Goal: Information Seeking & Learning: Learn about a topic

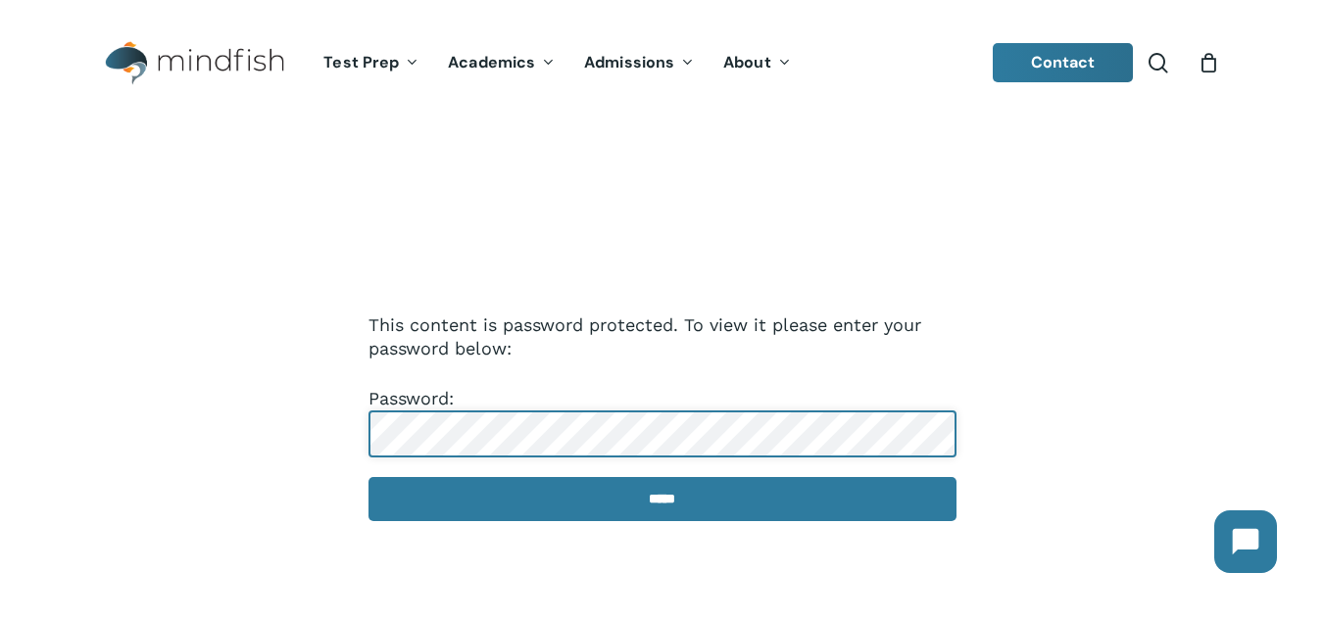
click at [369, 477] on input "*****" at bounding box center [663, 499] width 588 height 44
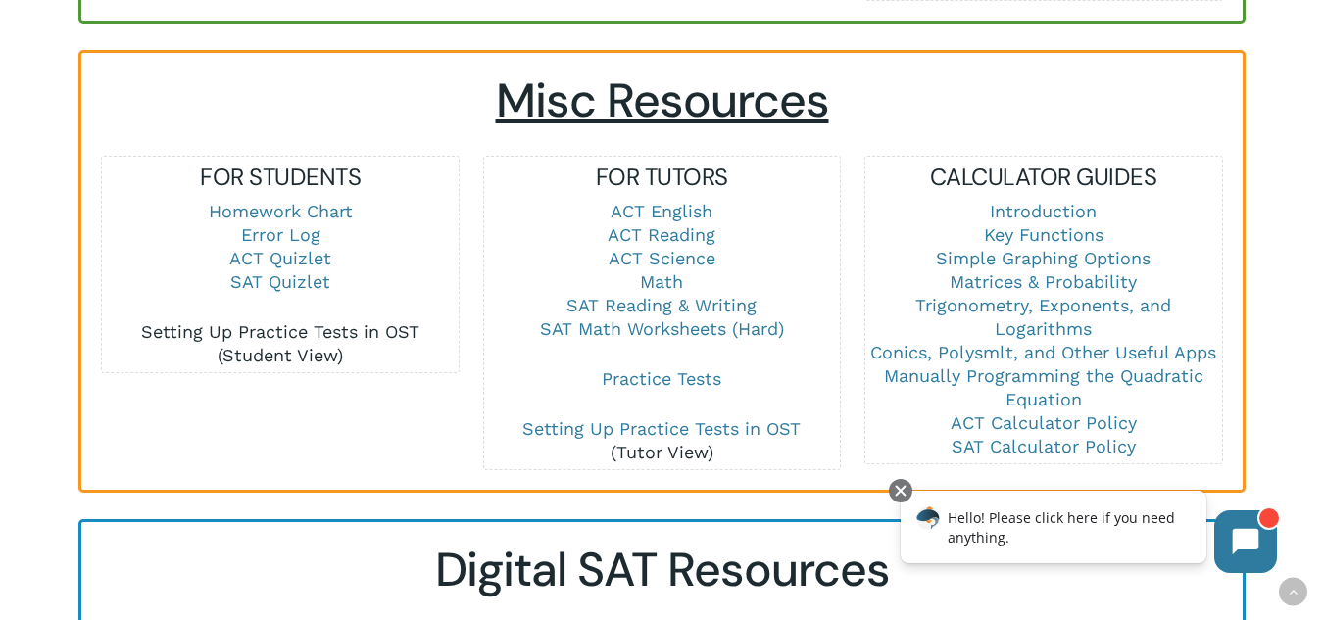
scroll to position [1372, 0]
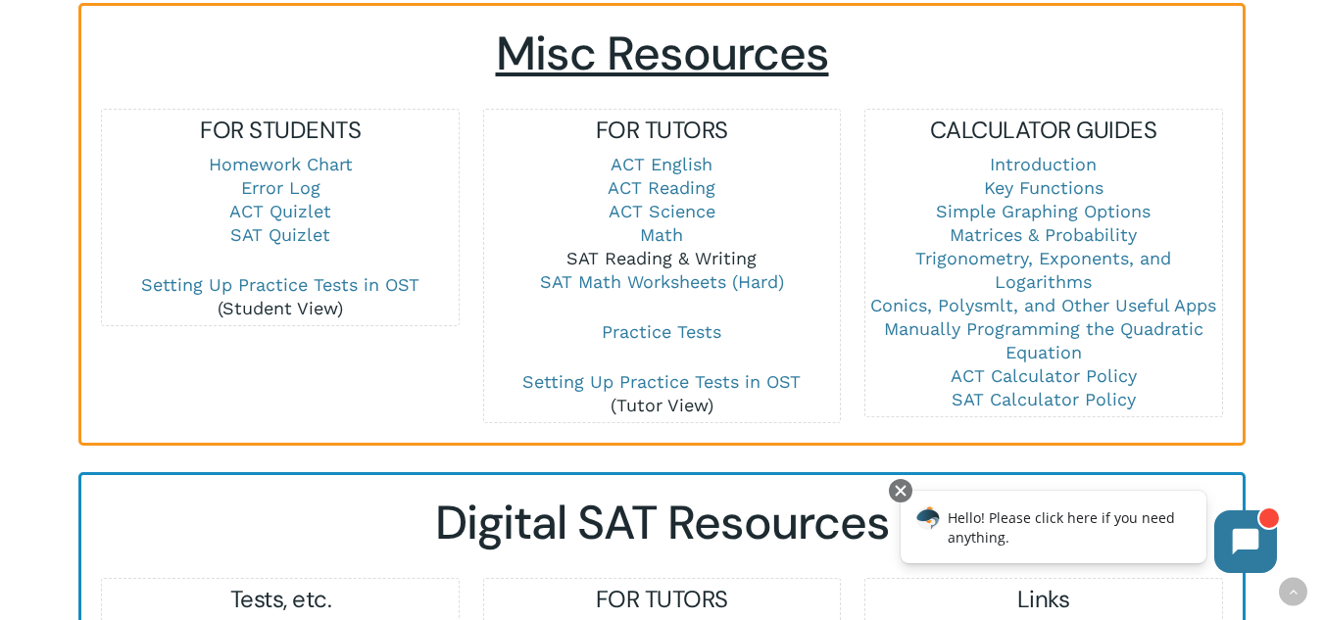
click at [609, 261] on link "SAT Reading & Writing" at bounding box center [661, 258] width 190 height 21
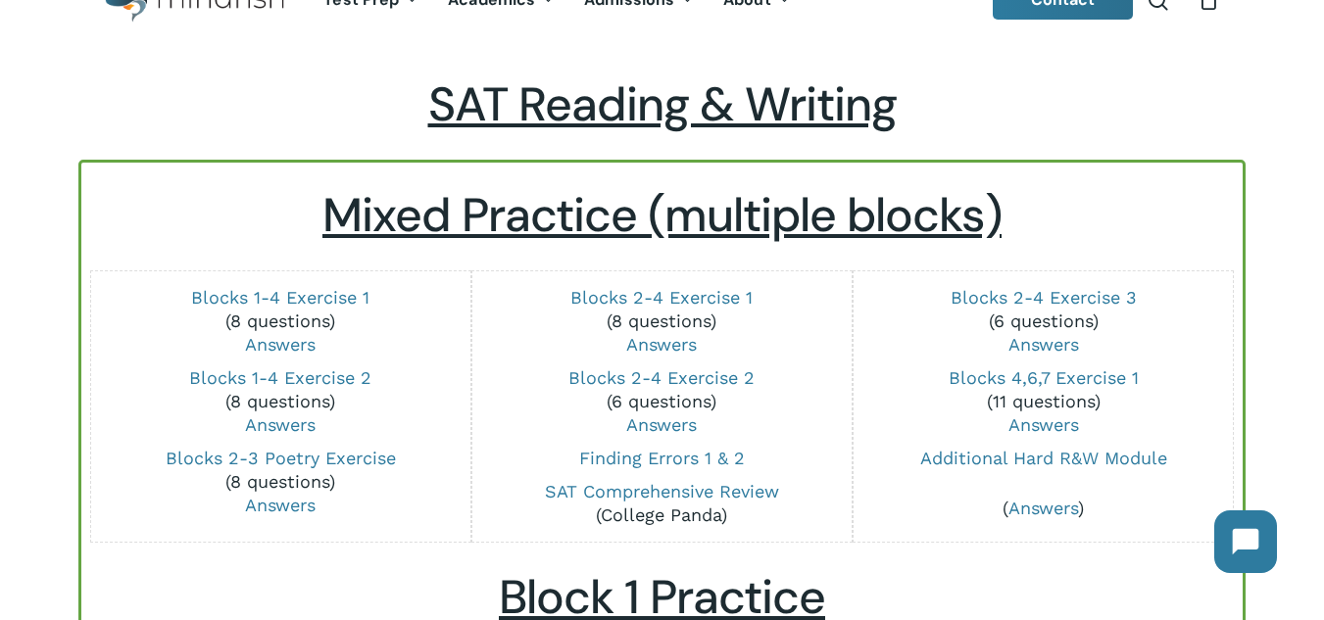
scroll to position [98, 0]
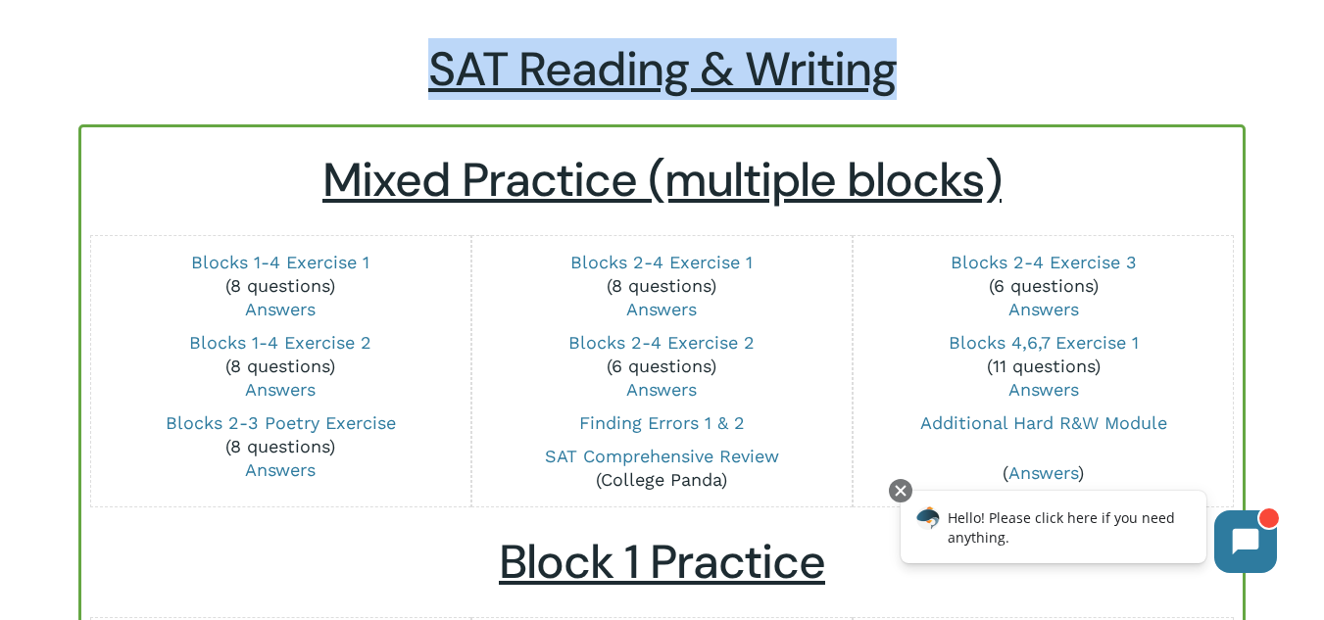
drag, startPoint x: 411, startPoint y: 76, endPoint x: 1001, endPoint y: 37, distance: 591.3
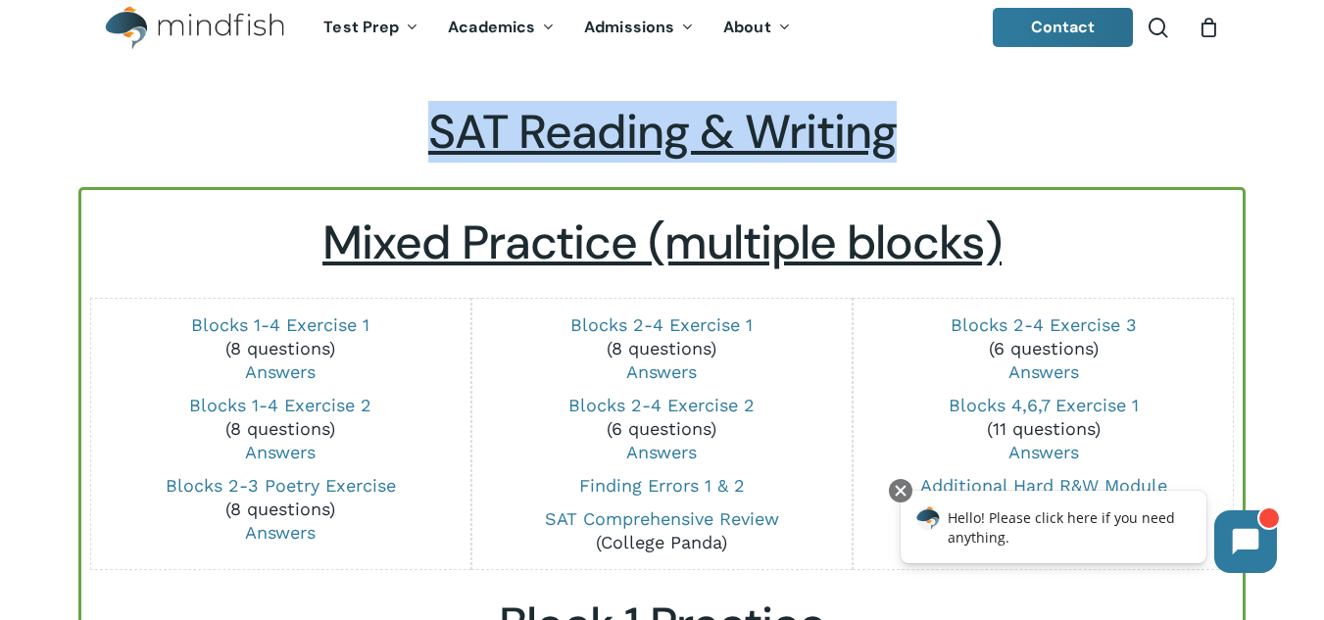
scroll to position [0, 0]
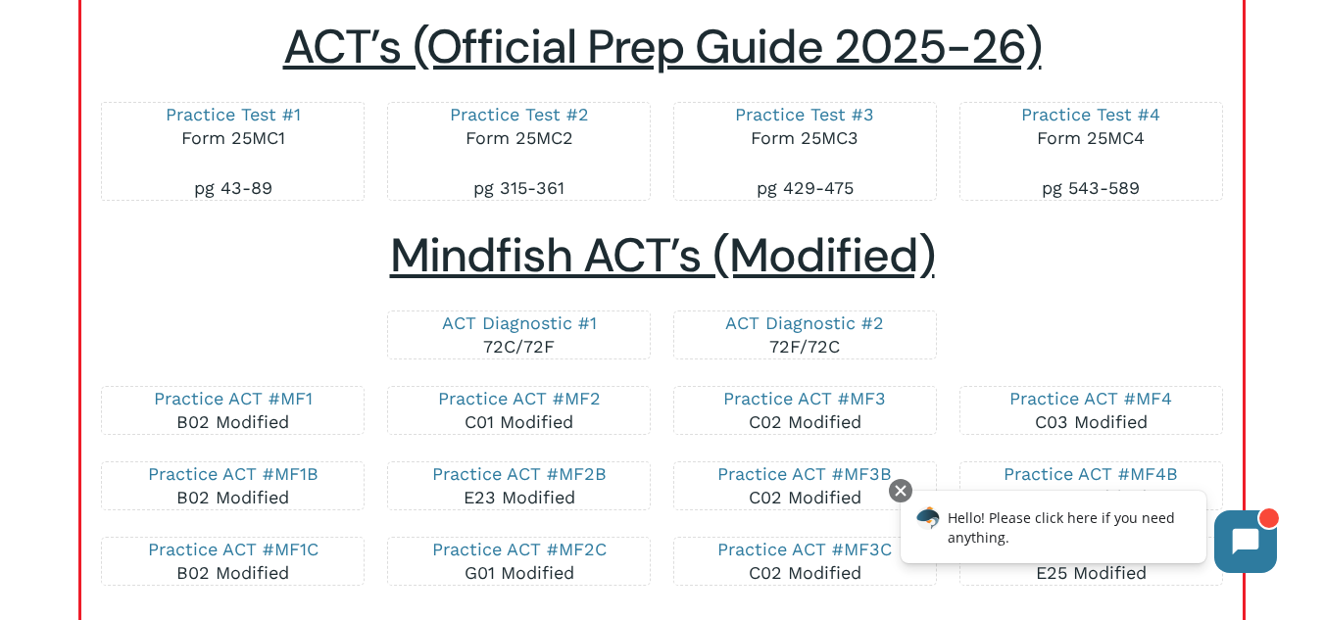
scroll to position [3430, 0]
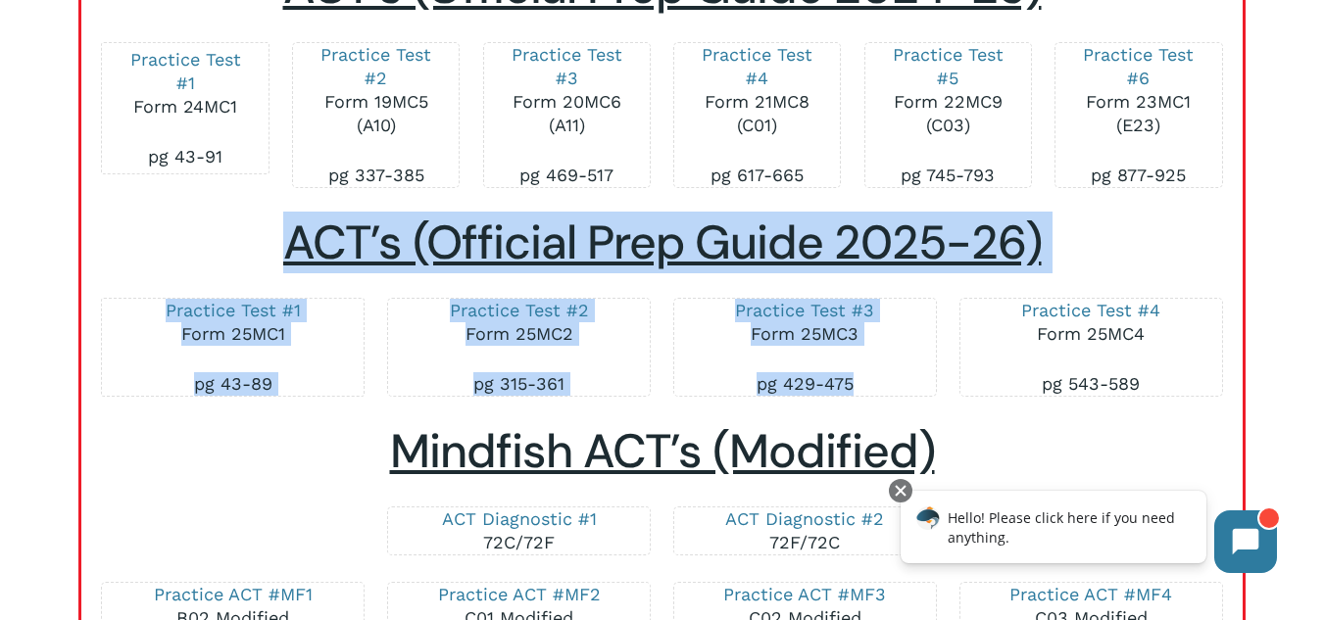
drag, startPoint x: 267, startPoint y: 263, endPoint x: 918, endPoint y: 412, distance: 668.5
click at [918, 412] on div "ACT’s (Official Prep Guide 2020-21) Practice Test #1 Form 20MC6 (A11) Practice …" at bounding box center [662, 157] width 1122 height 2309
click at [642, 397] on div "Practice Test #2 Form 25MC2 pg 315-361" at bounding box center [519, 347] width 264 height 99
drag, startPoint x: 293, startPoint y: 275, endPoint x: 1002, endPoint y: 377, distance: 715.9
click at [1002, 377] on div "ACT’s (Official Prep Guide 2020-21) Practice Test #1 Form 20MC6 (A11) Practice …" at bounding box center [662, 157] width 1122 height 2309
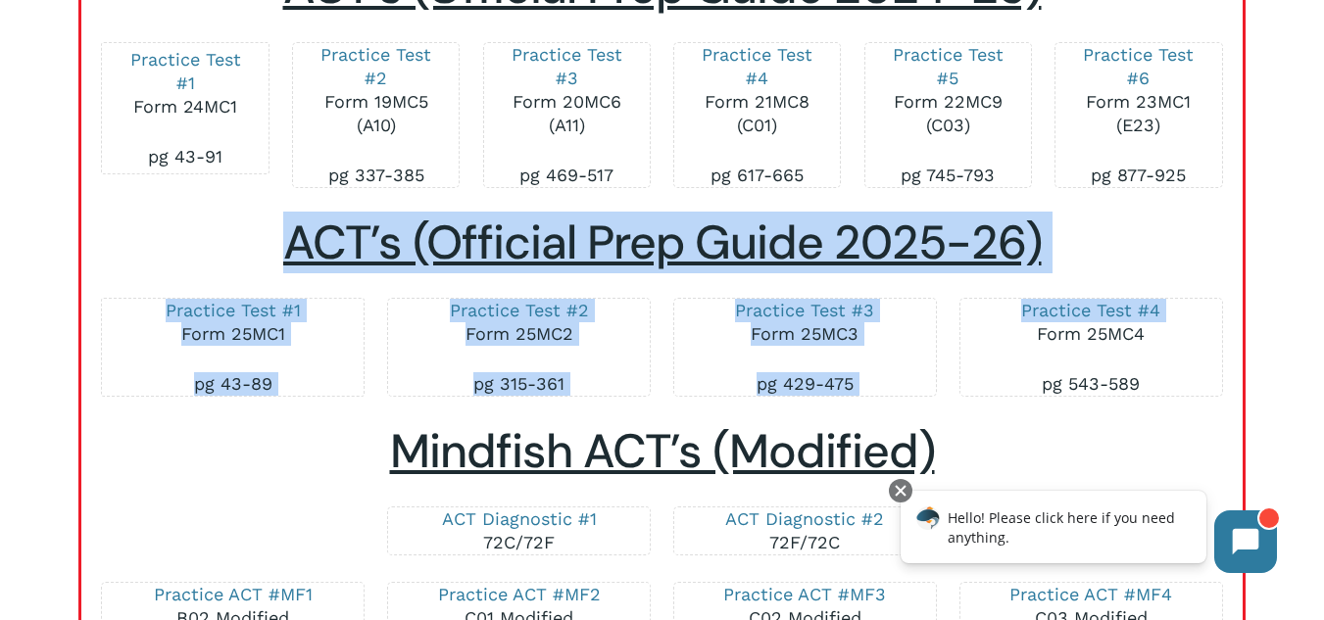
click at [738, 396] on p "pg 429-475" at bounding box center [805, 384] width 222 height 24
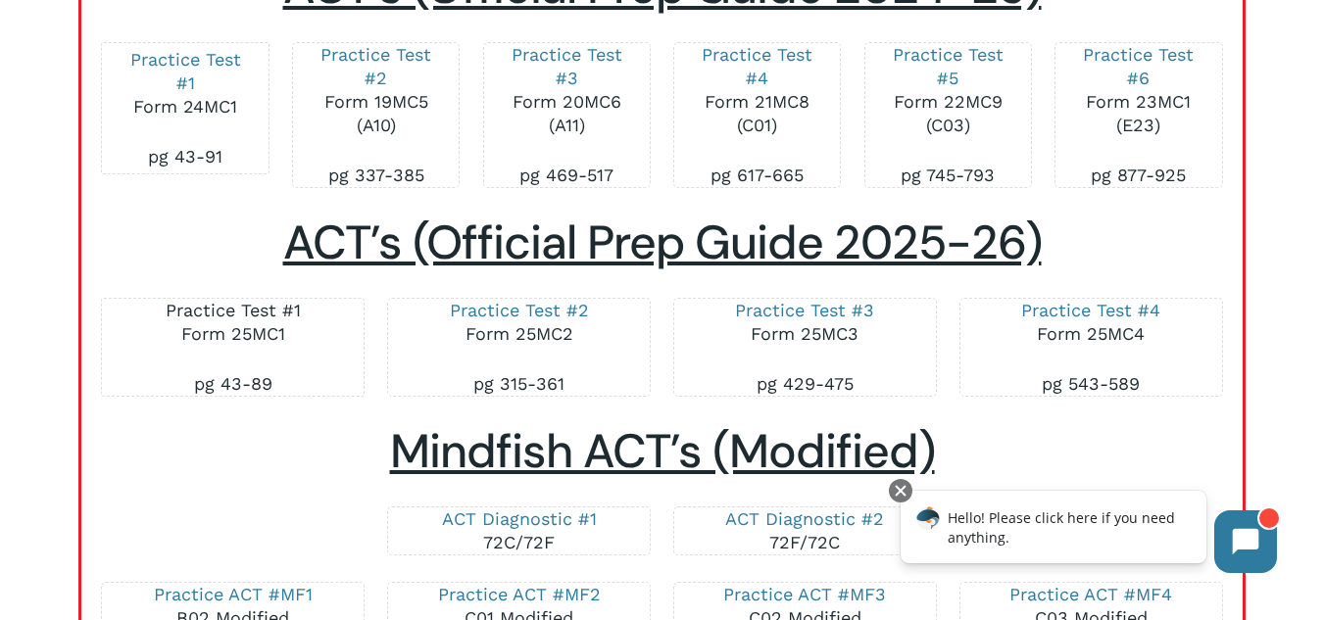
click at [203, 320] on link "Practice Test #1" at bounding box center [233, 310] width 135 height 21
click at [325, 480] on h2 "Mindfish ACT’s (Modified)" at bounding box center [662, 451] width 1122 height 57
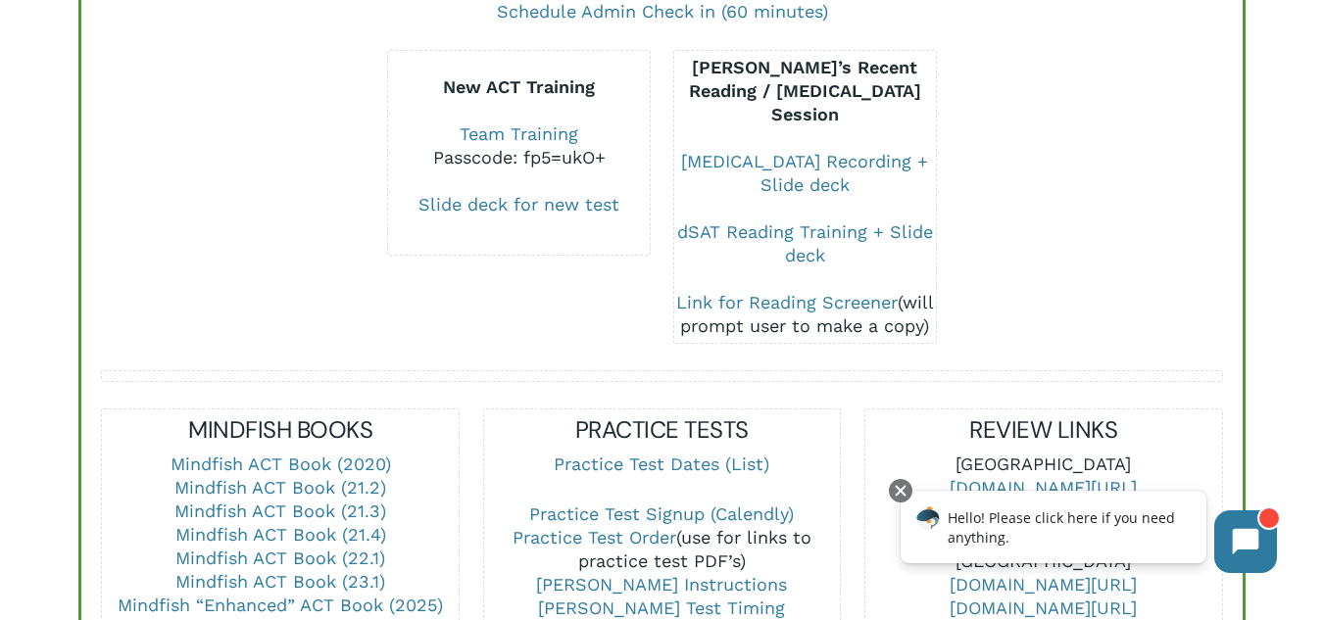
scroll to position [196, 0]
